Goal: Check status: Check status

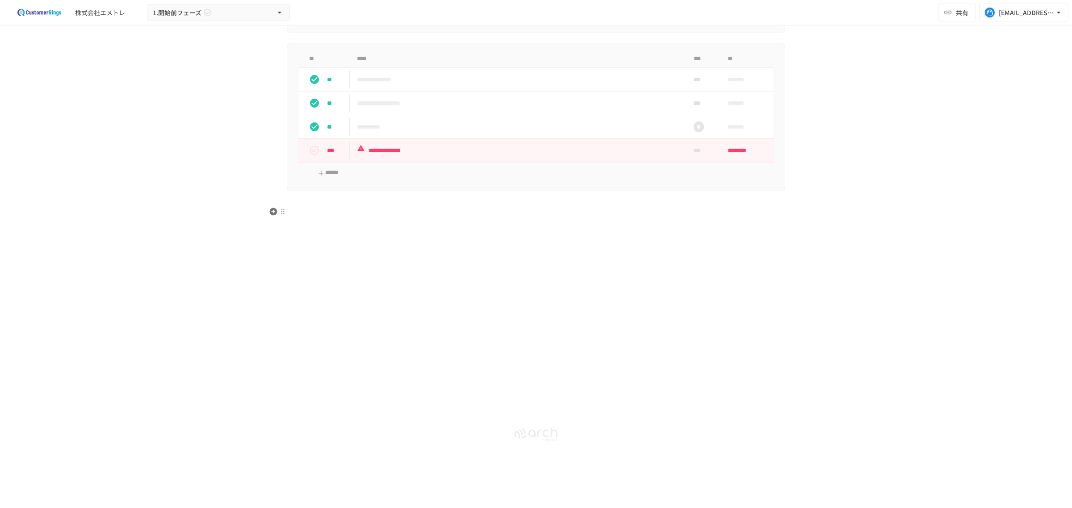
scroll to position [331, 0]
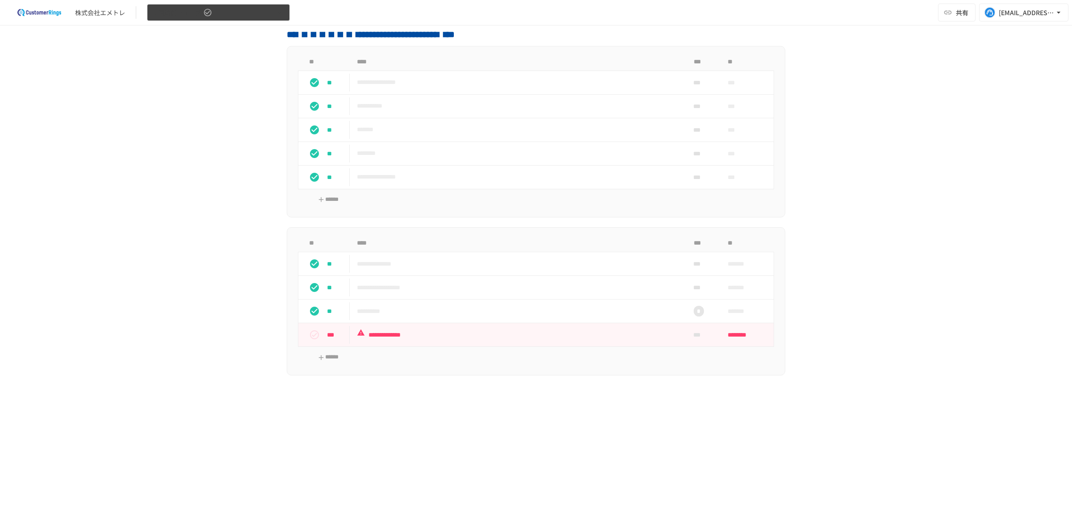
click at [206, 17] on button "1.開始前フェーズ" at bounding box center [218, 12] width 143 height 17
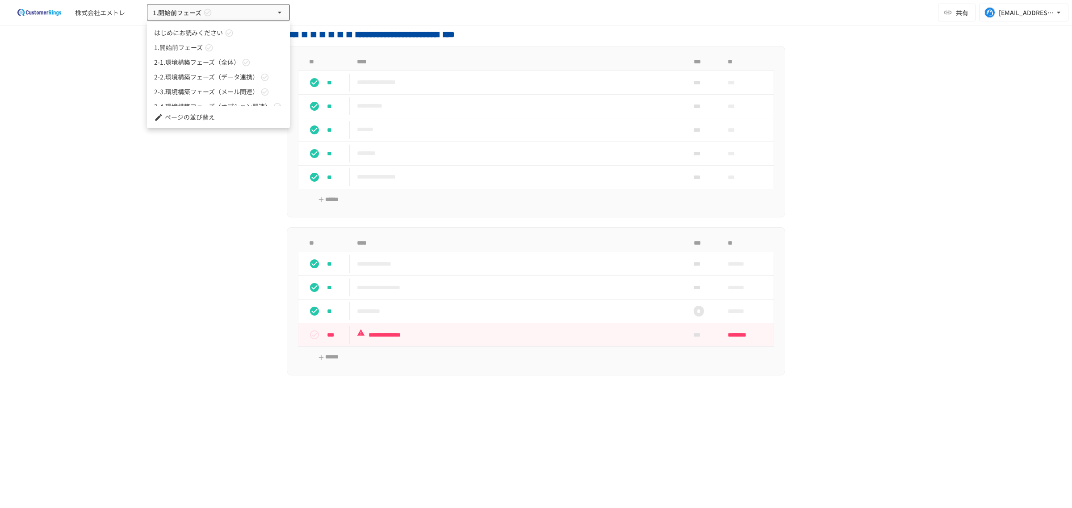
click at [215, 77] on span "2-2.環境構築フェーズ（データ連携）" at bounding box center [206, 76] width 105 height 9
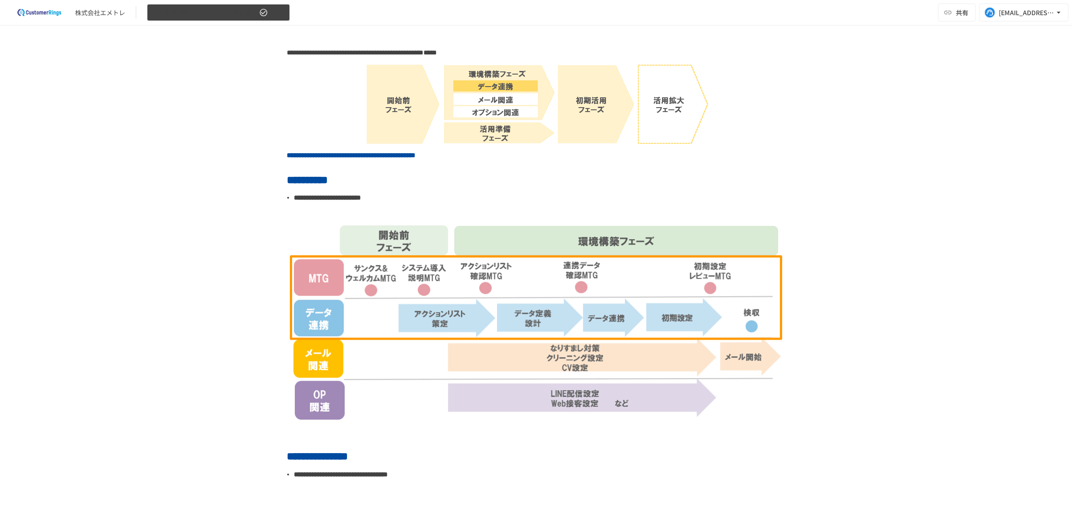
click at [205, 9] on span "2-2.環境構築フェーズ（データ連携）" at bounding box center [205, 12] width 105 height 11
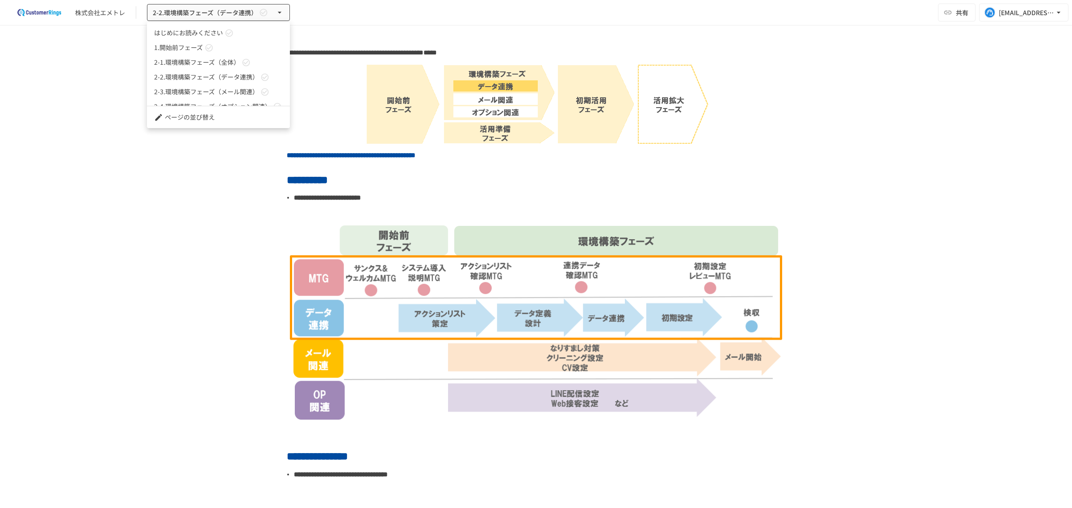
scroll to position [39, 0]
click at [221, 57] on link "2-3.環境構築フェーズ（メール関連）" at bounding box center [218, 53] width 143 height 15
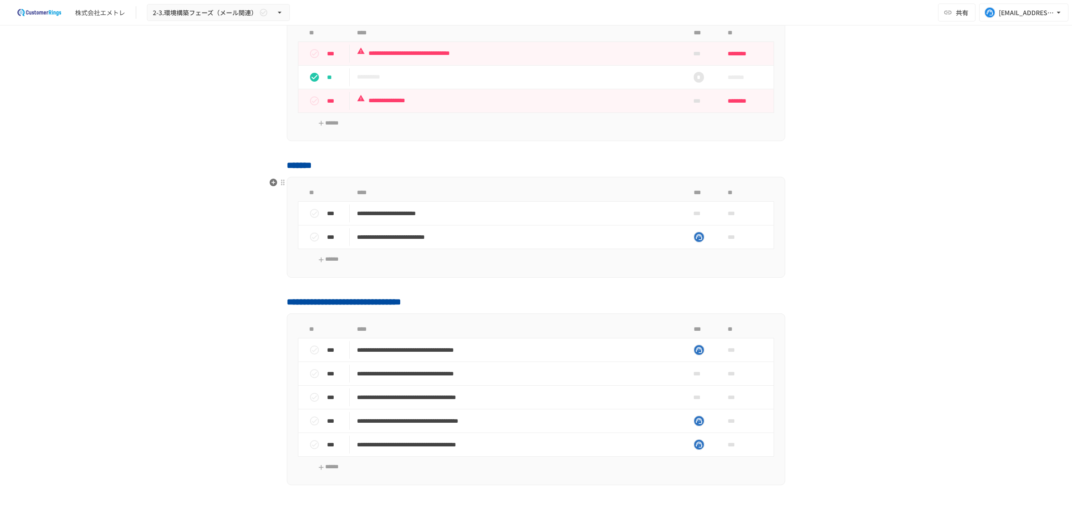
scroll to position [466, 0]
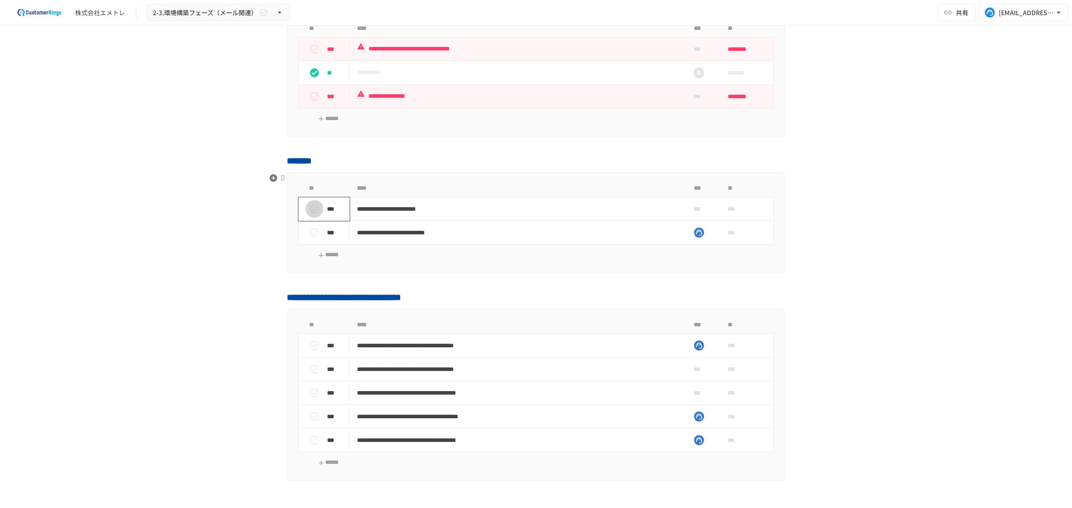
click at [310, 211] on icon "status" at bounding box center [314, 209] width 9 height 9
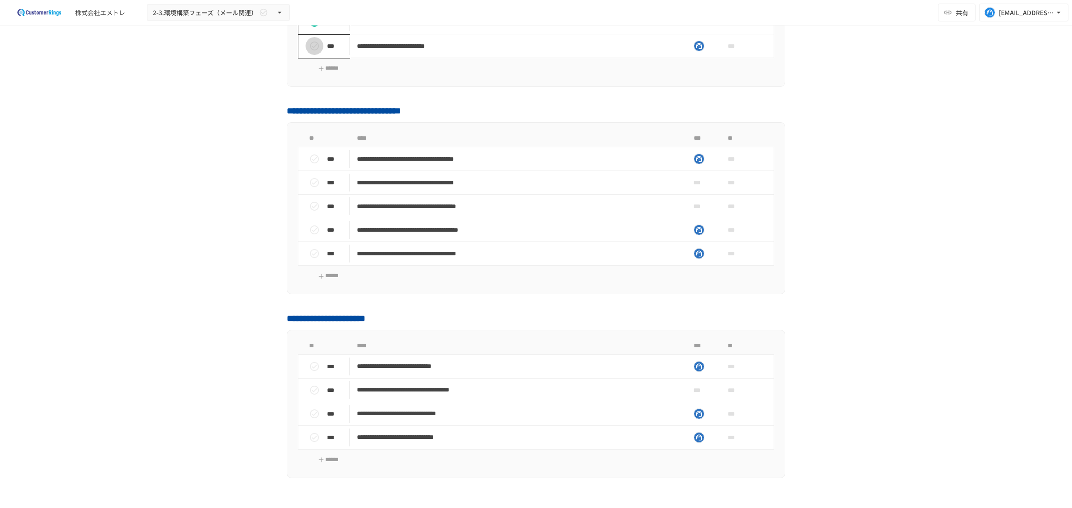
click at [309, 50] on icon "status" at bounding box center [314, 46] width 11 height 11
click at [310, 172] on td "***" at bounding box center [324, 183] width 52 height 24
click at [310, 154] on button "status" at bounding box center [315, 159] width 18 height 18
click at [310, 181] on icon "status" at bounding box center [314, 182] width 9 height 9
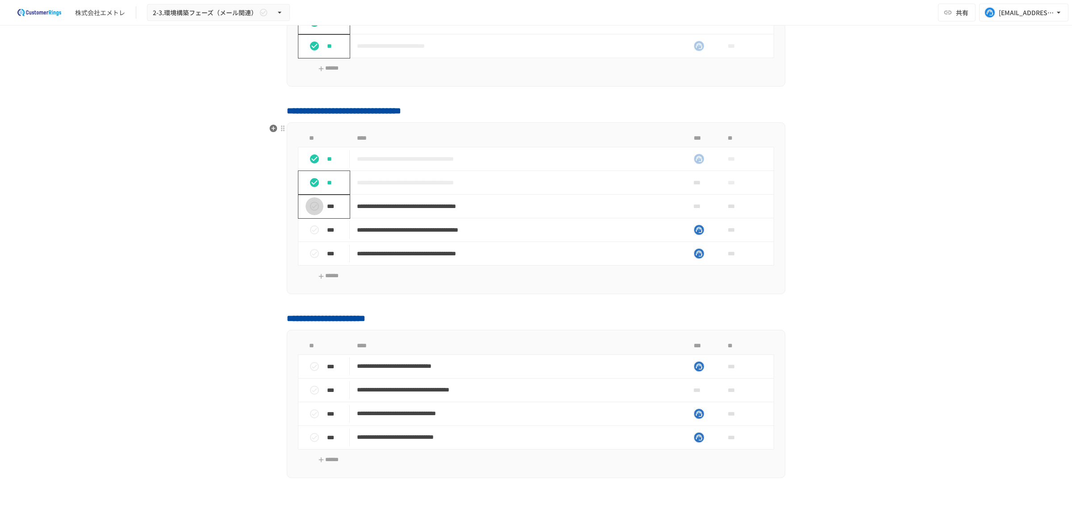
click at [309, 205] on icon "status" at bounding box center [314, 206] width 11 height 11
click at [309, 230] on icon "status" at bounding box center [314, 230] width 11 height 11
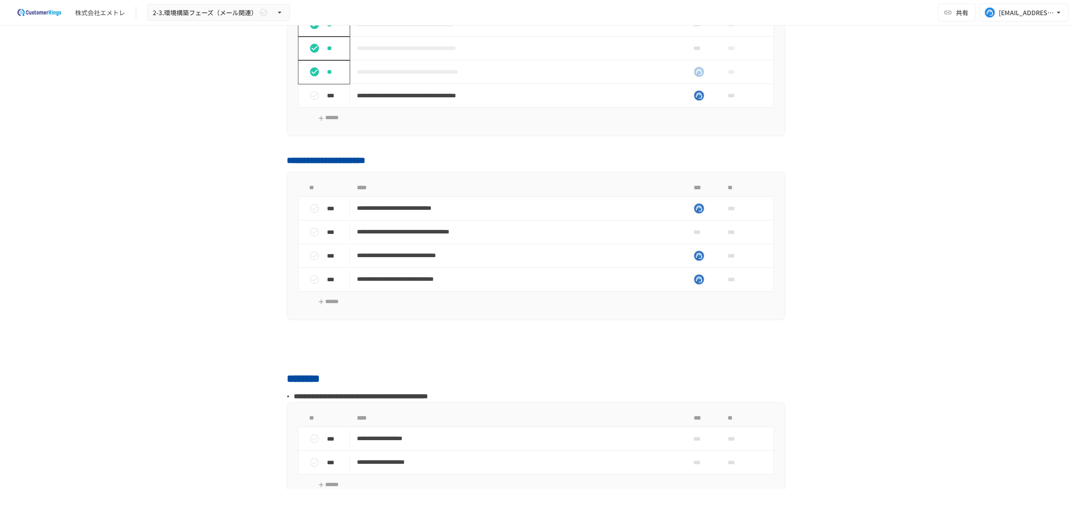
scroll to position [838, 0]
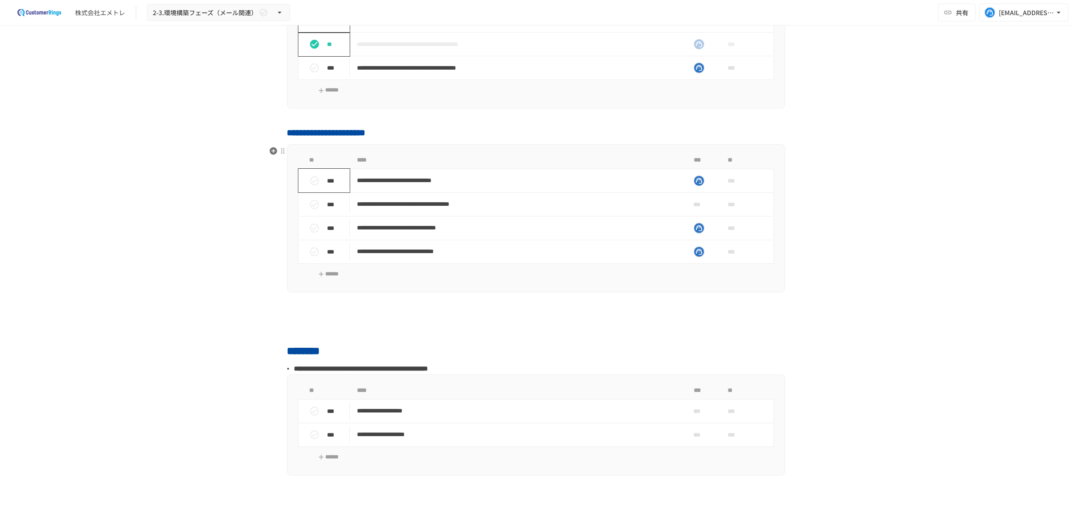
click at [310, 178] on icon "status" at bounding box center [314, 181] width 11 height 11
click at [310, 203] on icon "status" at bounding box center [314, 204] width 9 height 9
click at [309, 226] on icon "status" at bounding box center [314, 228] width 11 height 11
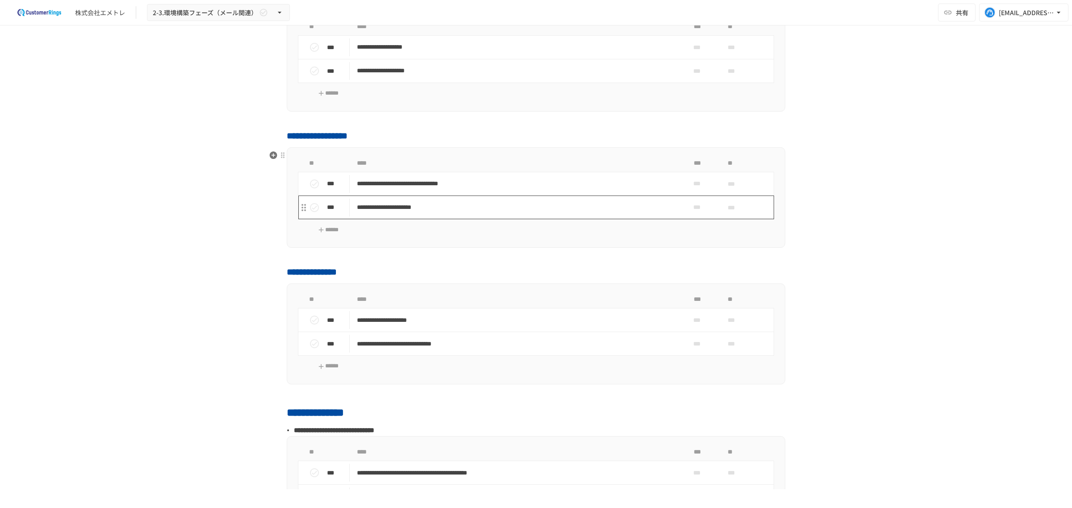
scroll to position [1211, 0]
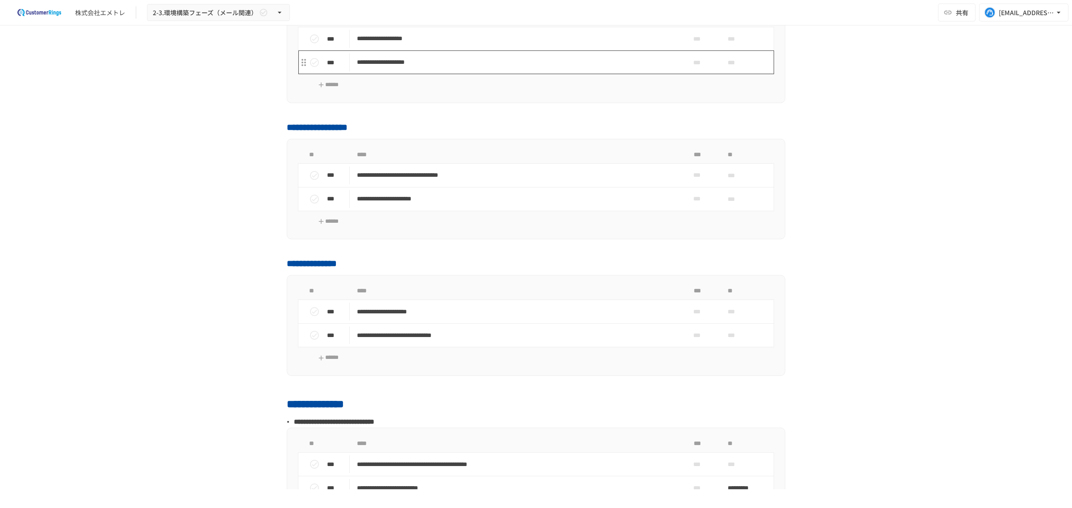
click at [463, 59] on p "**********" at bounding box center [517, 62] width 320 height 11
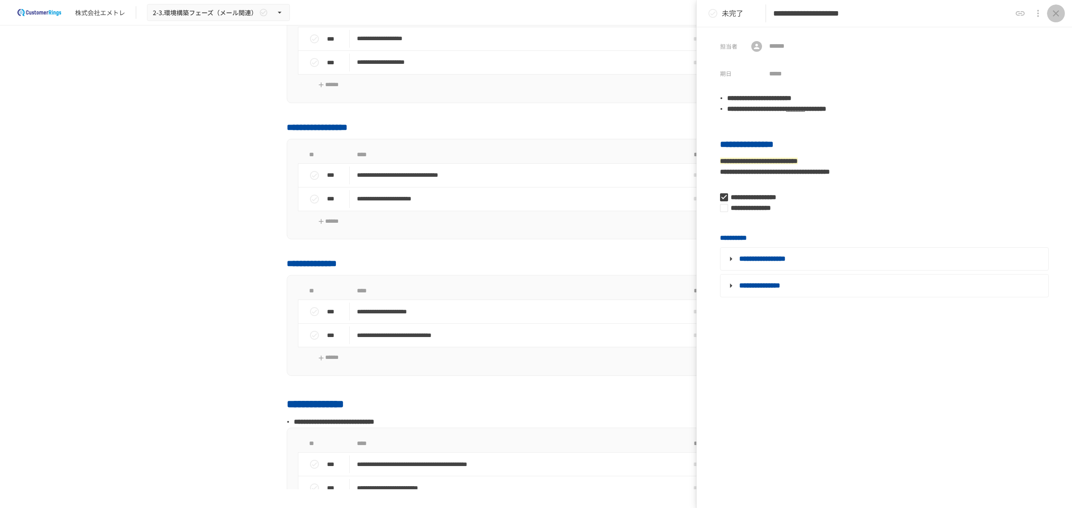
click at [1055, 9] on icon "close drawer" at bounding box center [1056, 13] width 11 height 11
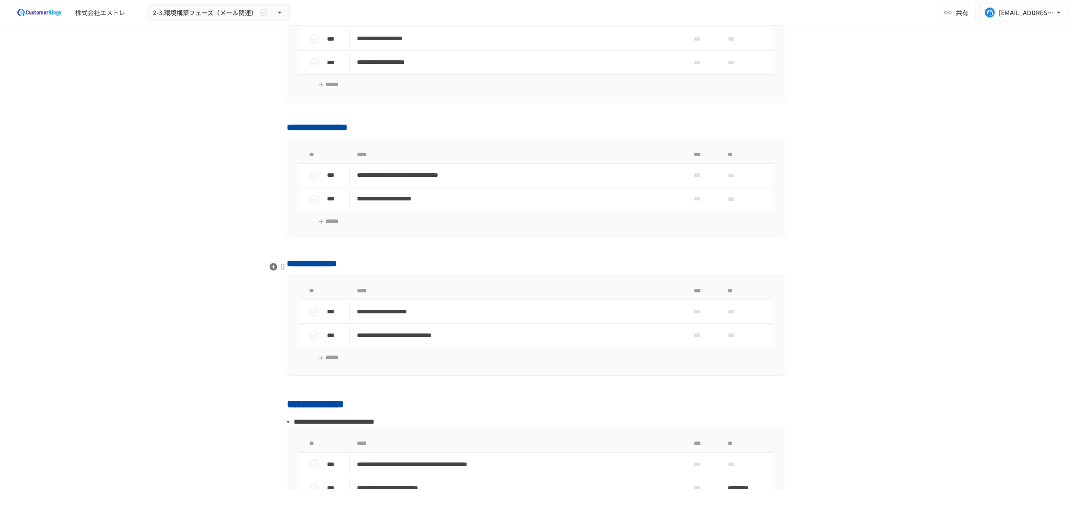
click at [337, 267] on span "**********" at bounding box center [312, 263] width 50 height 9
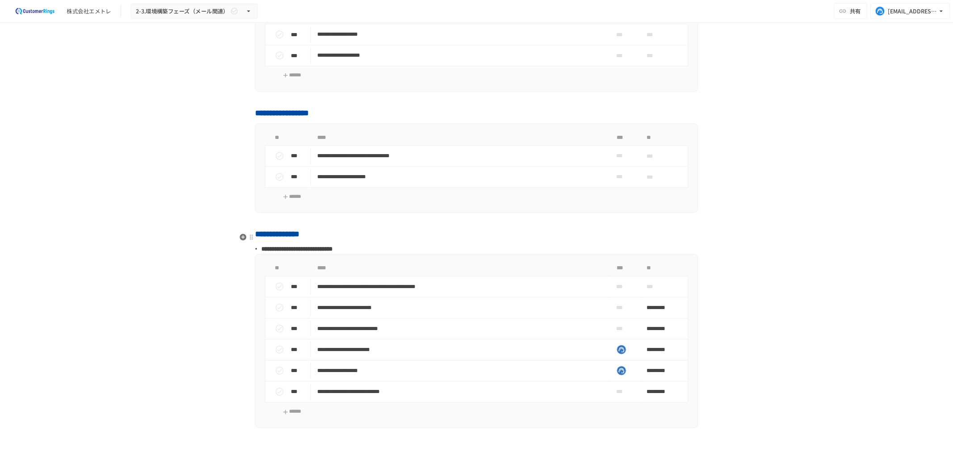
scroll to position [1397, 0]
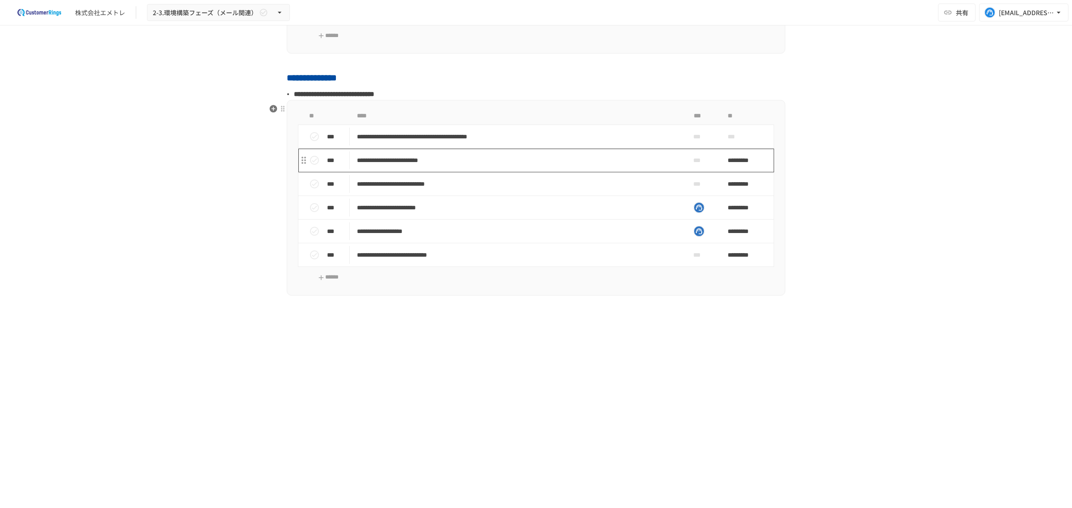
click at [438, 156] on td "**********" at bounding box center [517, 161] width 335 height 24
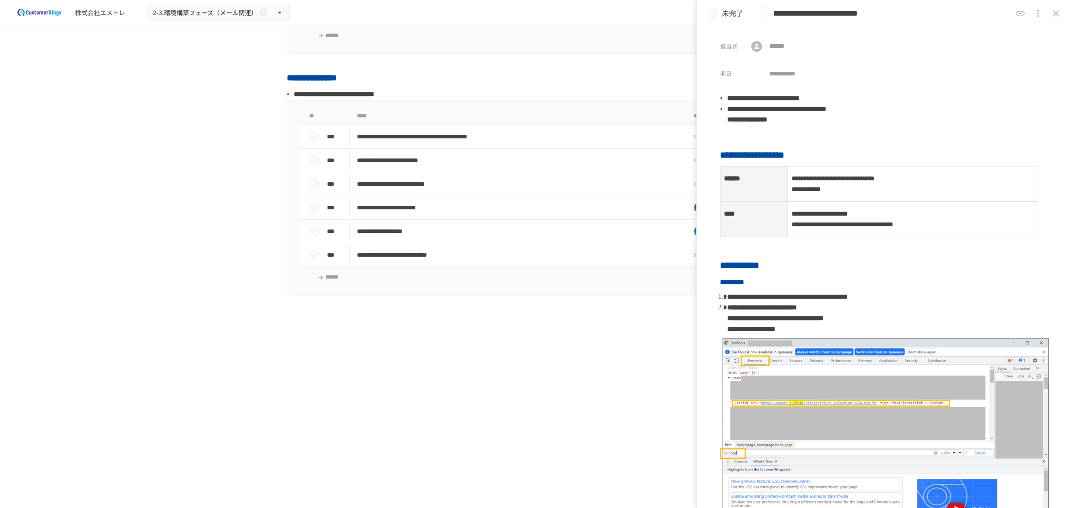
click at [1059, 14] on icon "close drawer" at bounding box center [1056, 13] width 11 height 11
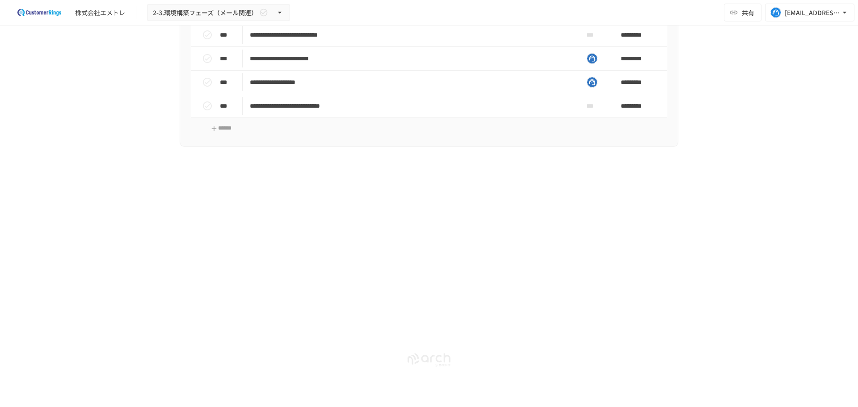
scroll to position [1397, 0]
